Goal: Task Accomplishment & Management: Manage account settings

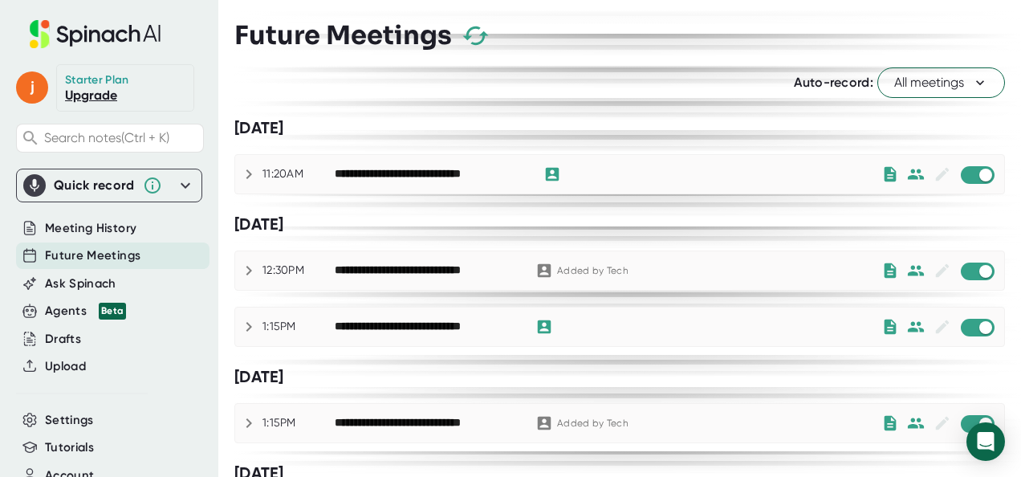
click at [933, 87] on span "All meetings" at bounding box center [942, 82] width 94 height 19
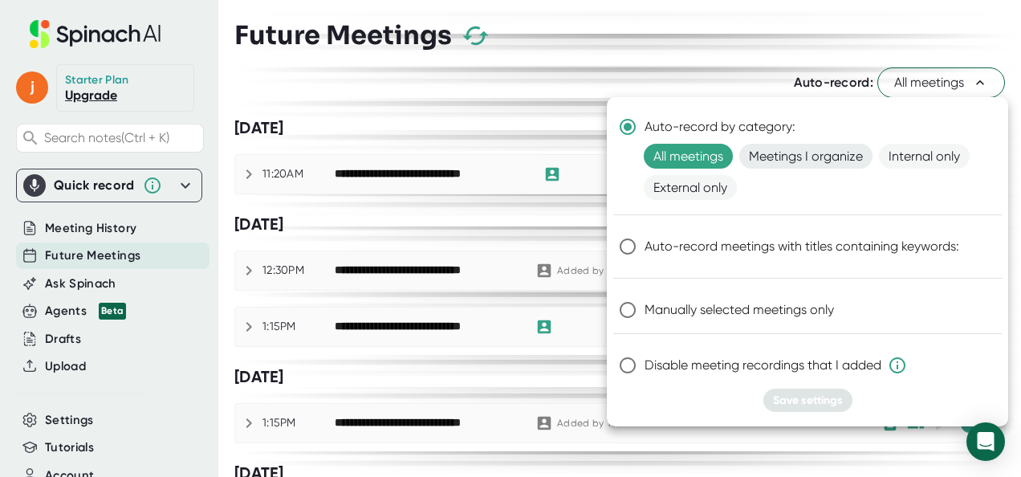
click at [797, 157] on span "Meetings I organize" at bounding box center [806, 156] width 133 height 25
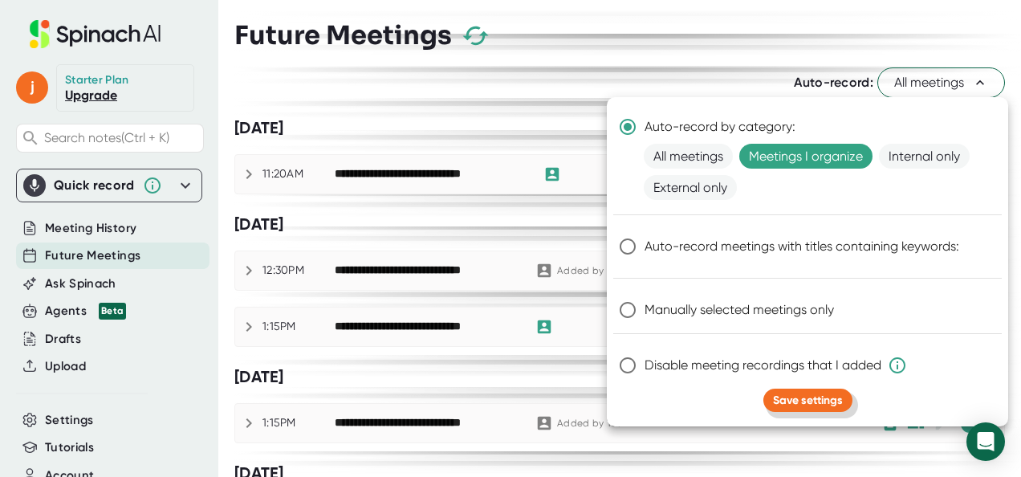
click at [837, 401] on span "Save settings" at bounding box center [808, 400] width 70 height 14
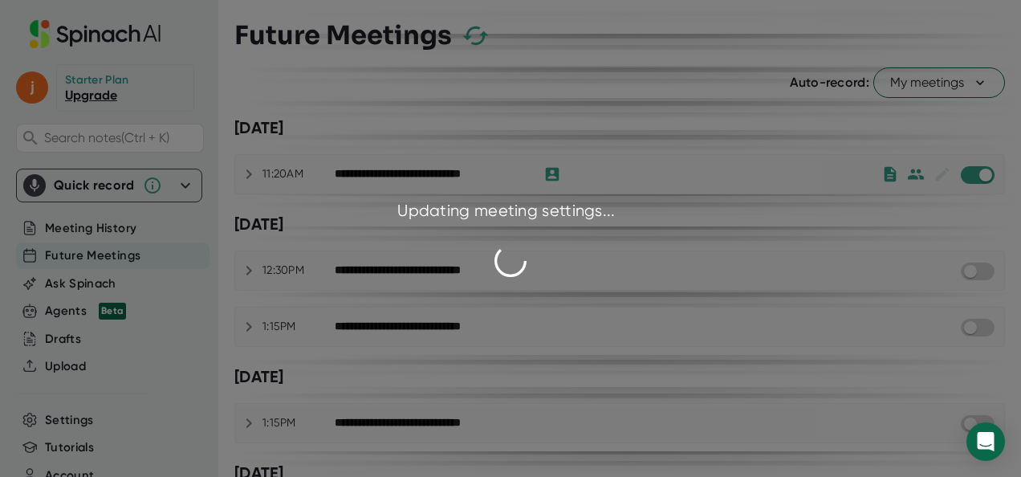
checkbox input "false"
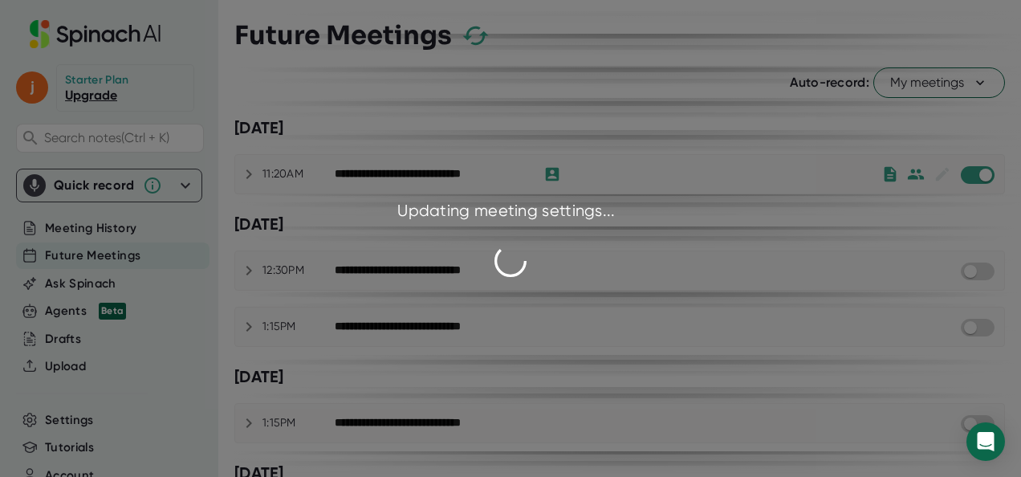
checkbox input "false"
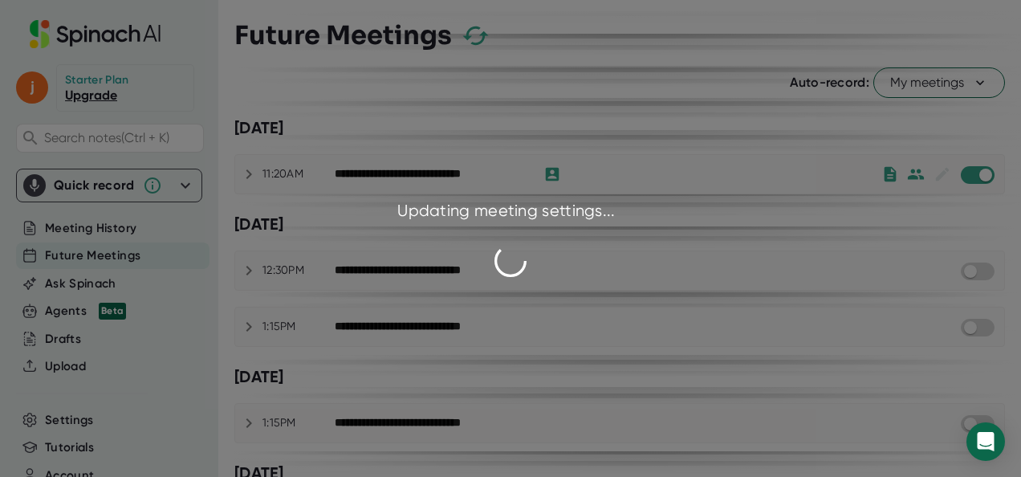
checkbox input "false"
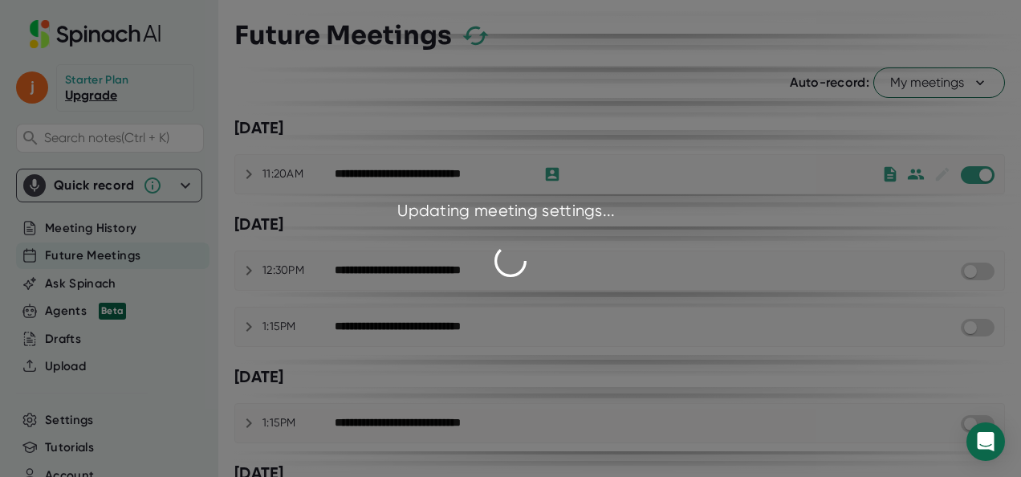
checkbox input "false"
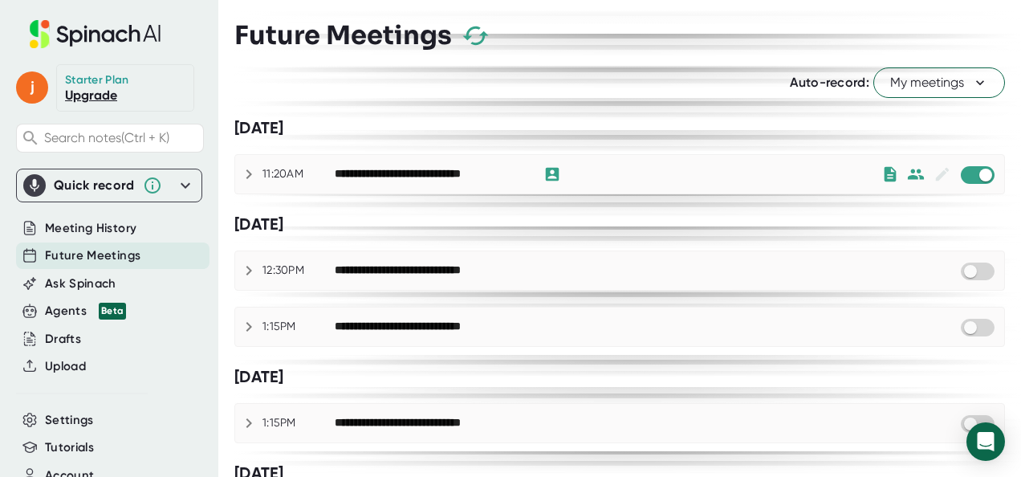
click at [914, 67] on button "My meetings" at bounding box center [940, 82] width 132 height 31
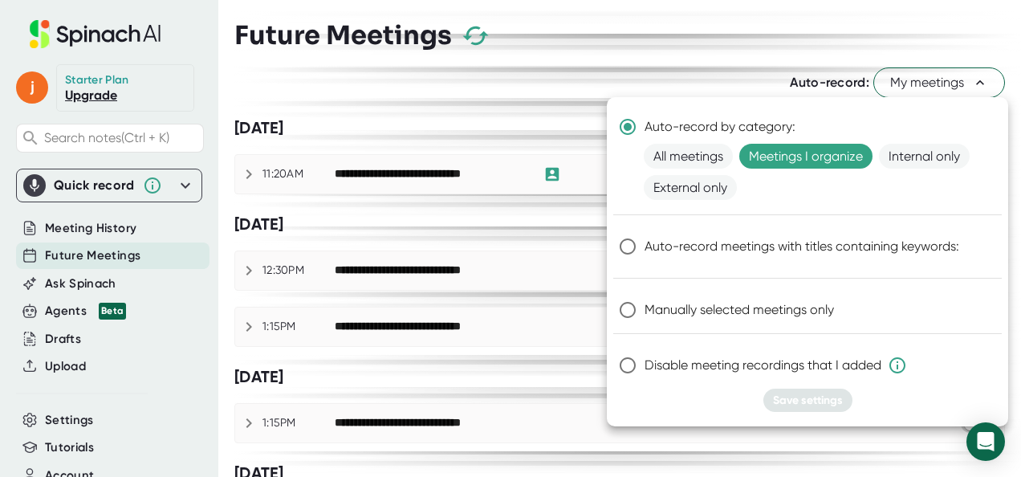
click at [678, 68] on div at bounding box center [510, 238] width 1021 height 477
